Goal: Navigation & Orientation: Go to known website

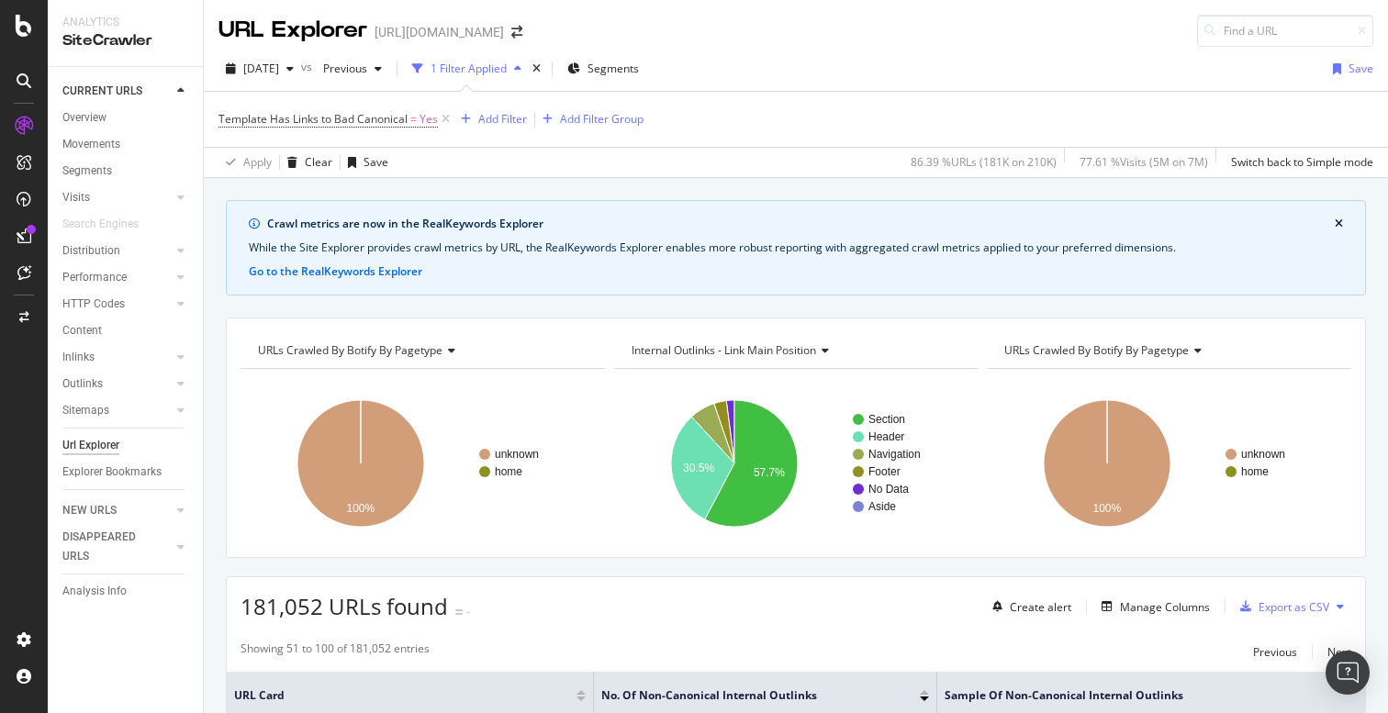
scroll to position [4435, 0]
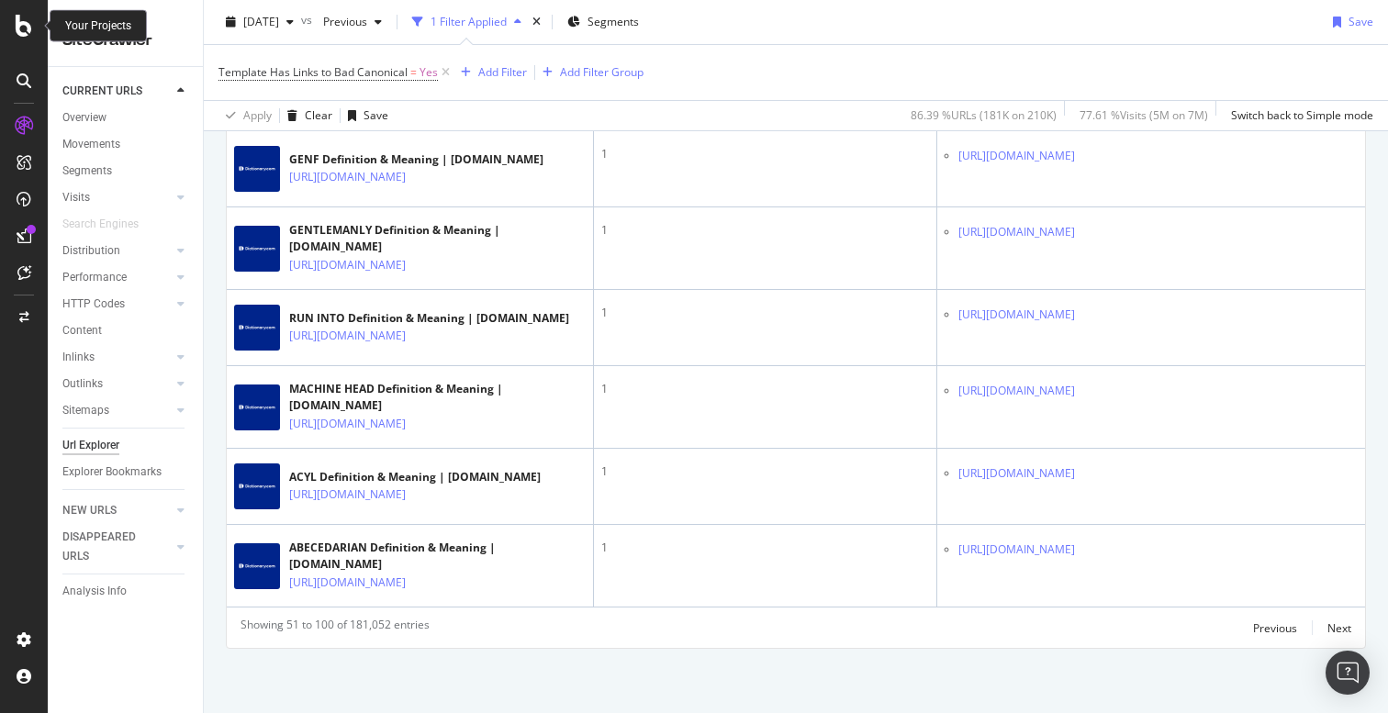
click at [23, 28] on icon at bounding box center [24, 26] width 17 height 22
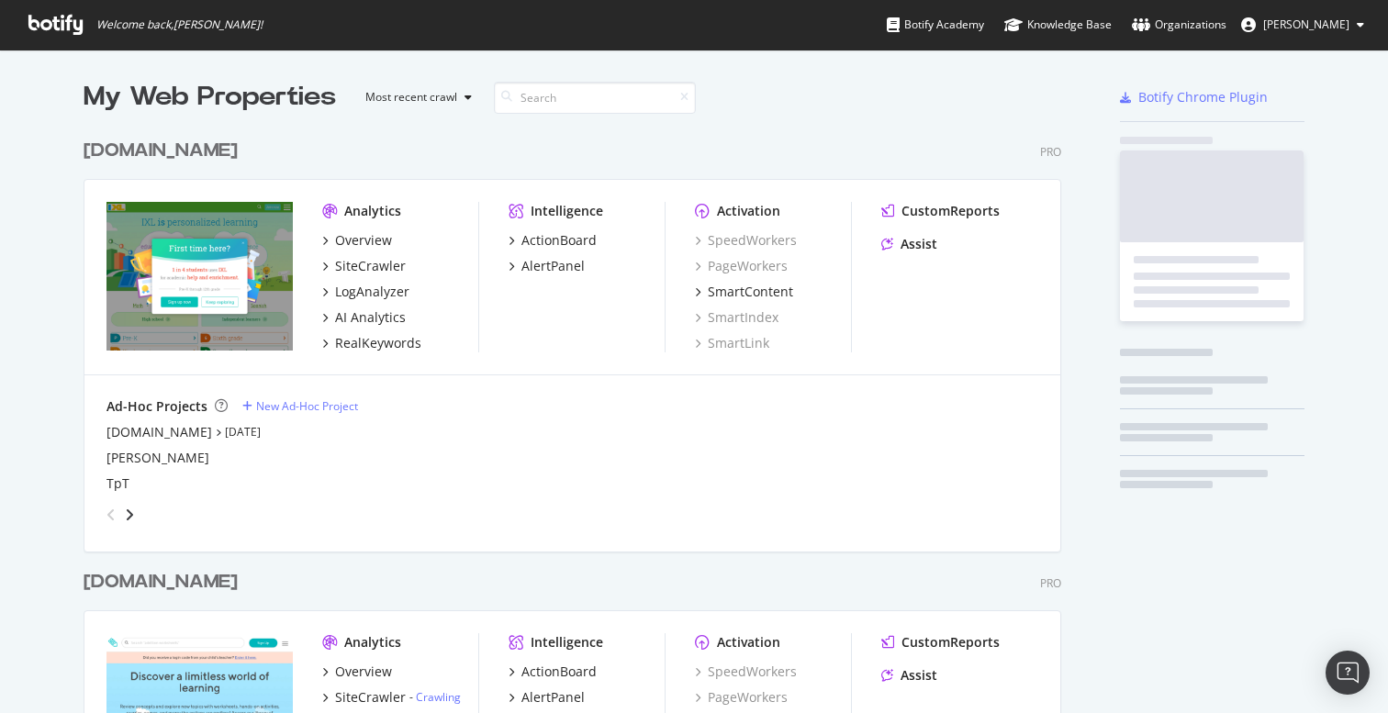
scroll to position [713, 1388]
